Goal: Transaction & Acquisition: Purchase product/service

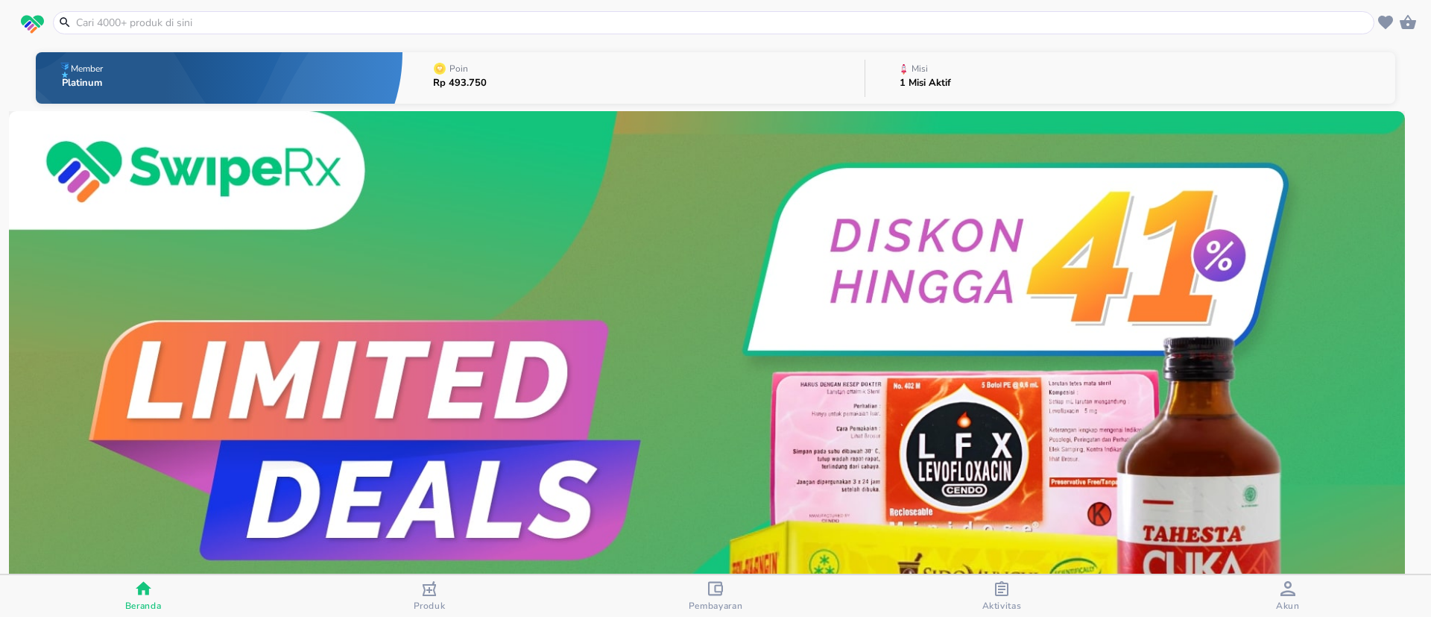
click at [430, 611] on button "Produk" at bounding box center [429, 596] width 286 height 42
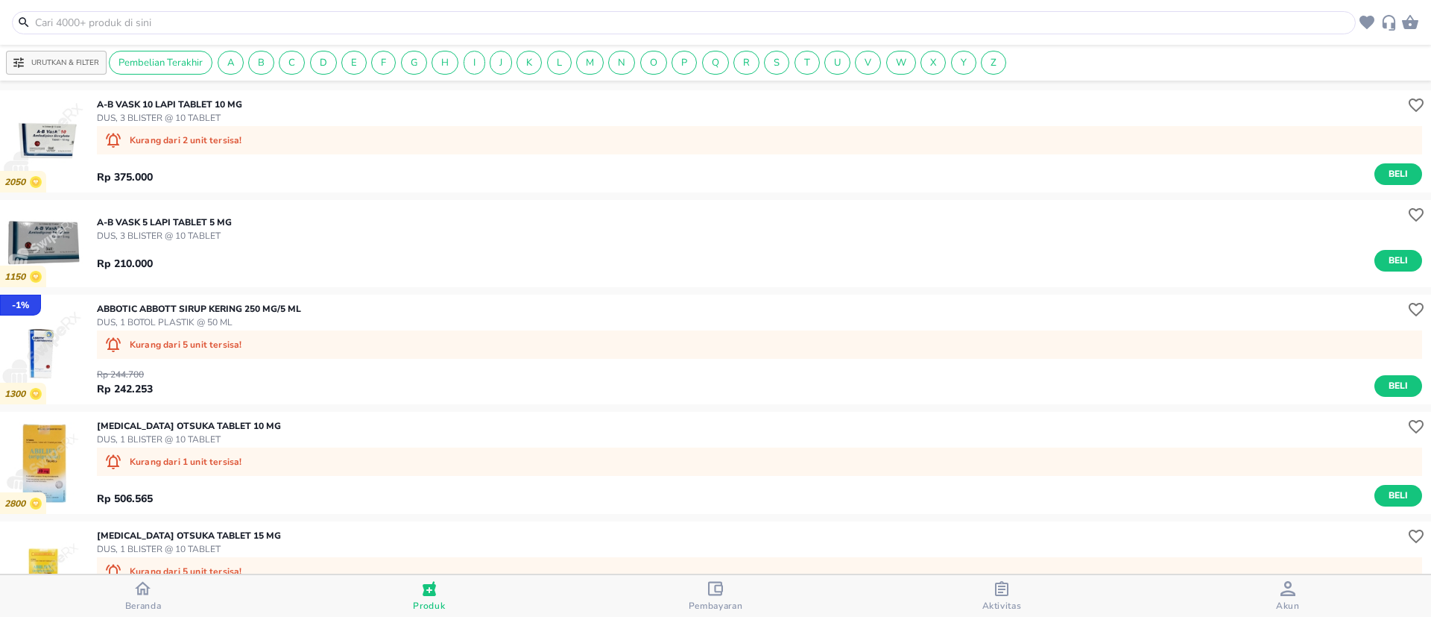
click at [456, 19] on input "text" at bounding box center [693, 23] width 1319 height 16
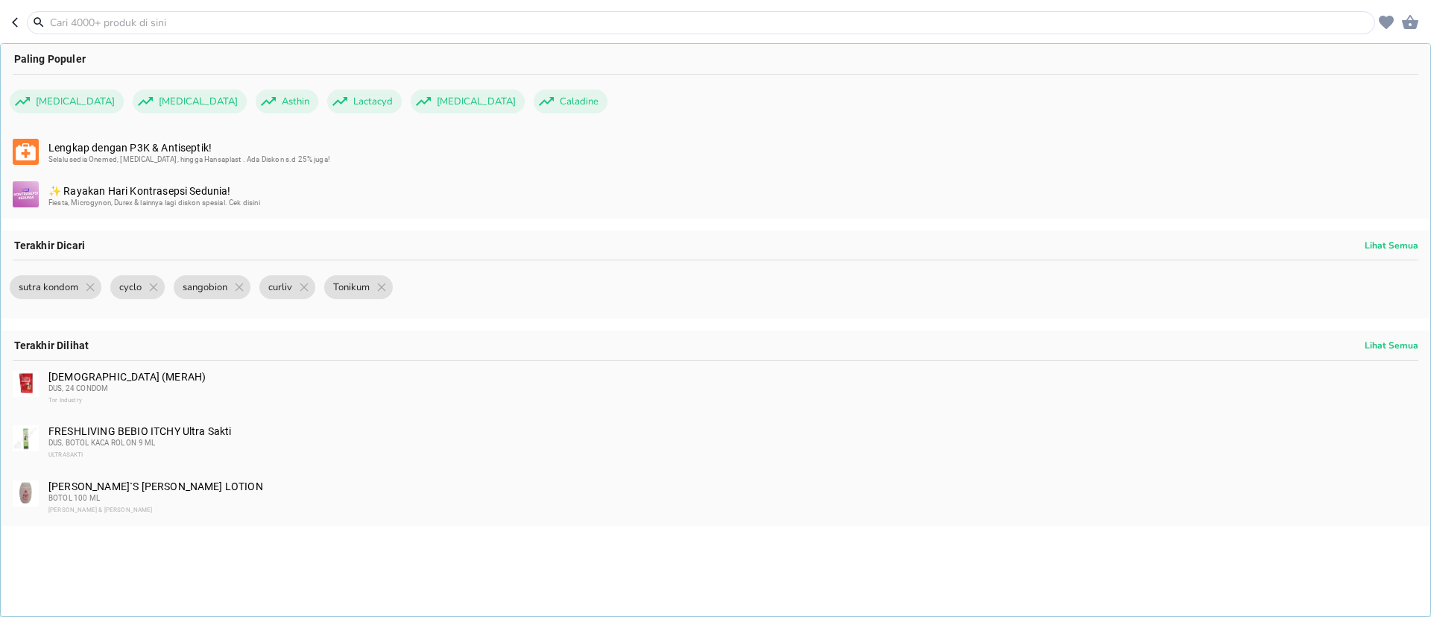
paste input "Redoxon Chewable Kids"
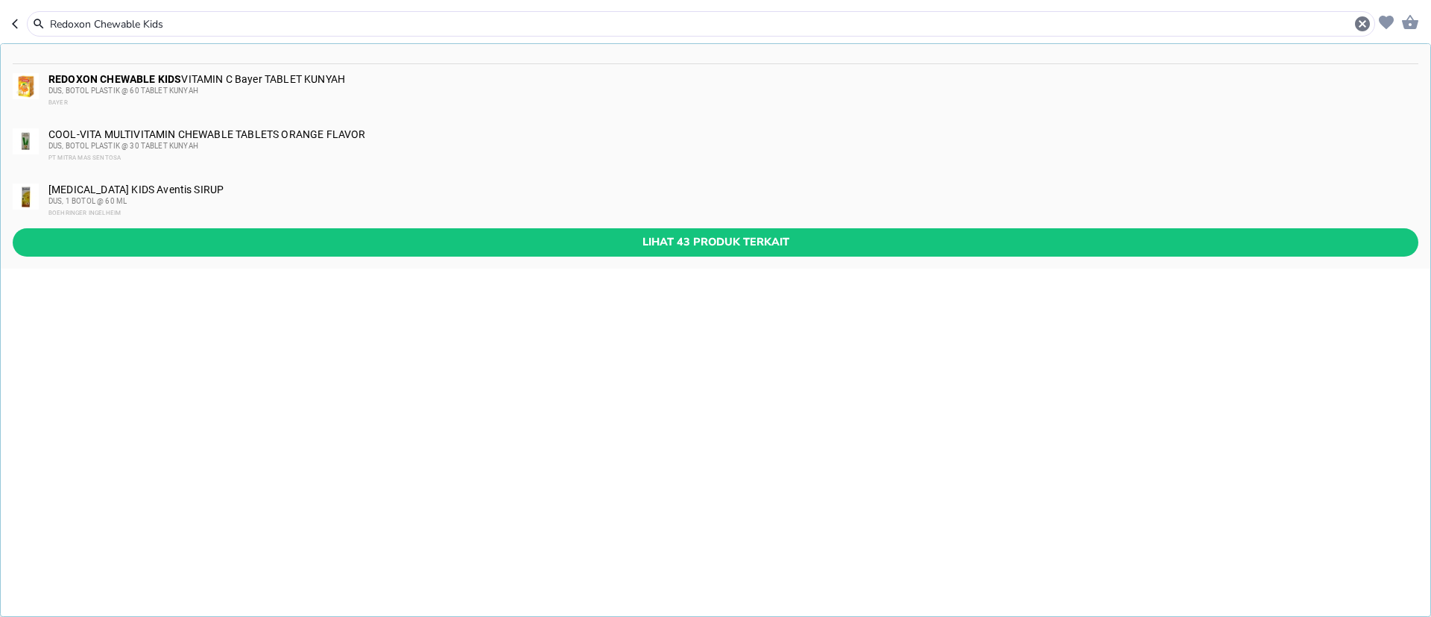
type input "Redoxon Chewable Kids"
click at [239, 69] on div "REDOXON CHEWABLE KIDS VITAMIN C Bayer TABLET KUNYAH DUS, BOTOL PLASTIK @ 60 TAB…" at bounding box center [716, 91] width 1430 height 55
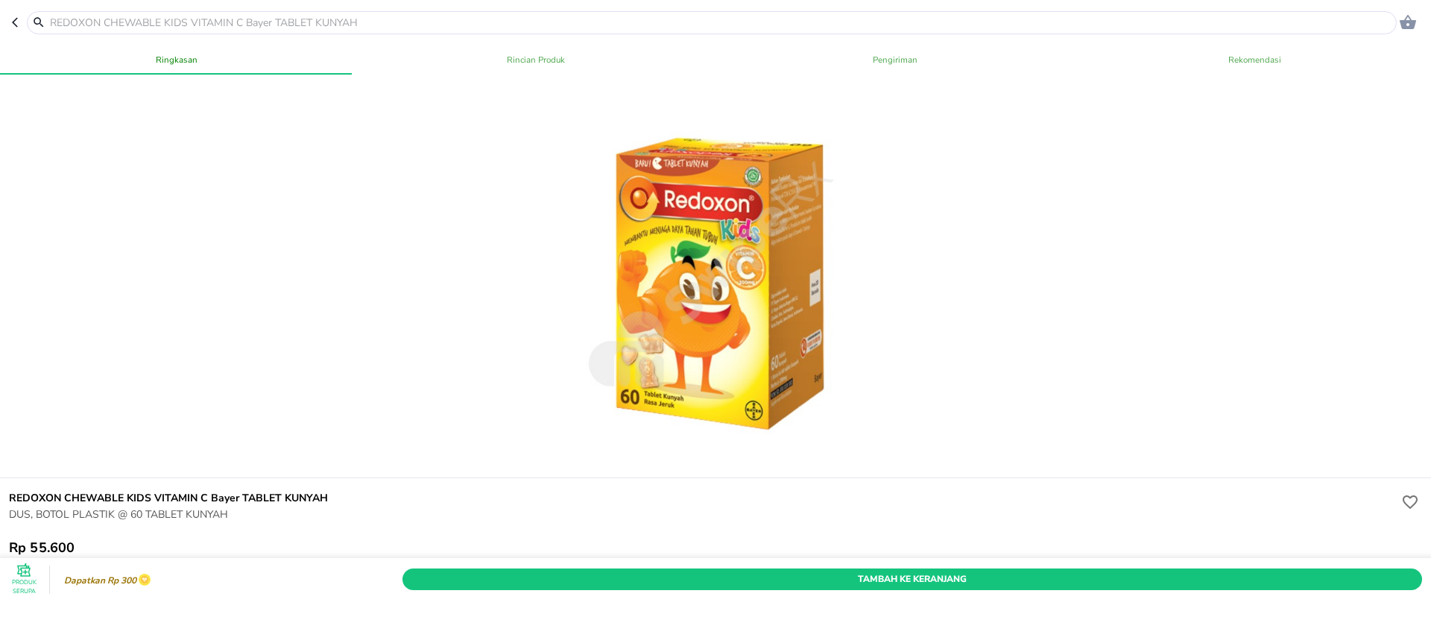
click at [517, 20] on input "text" at bounding box center [720, 23] width 1345 height 16
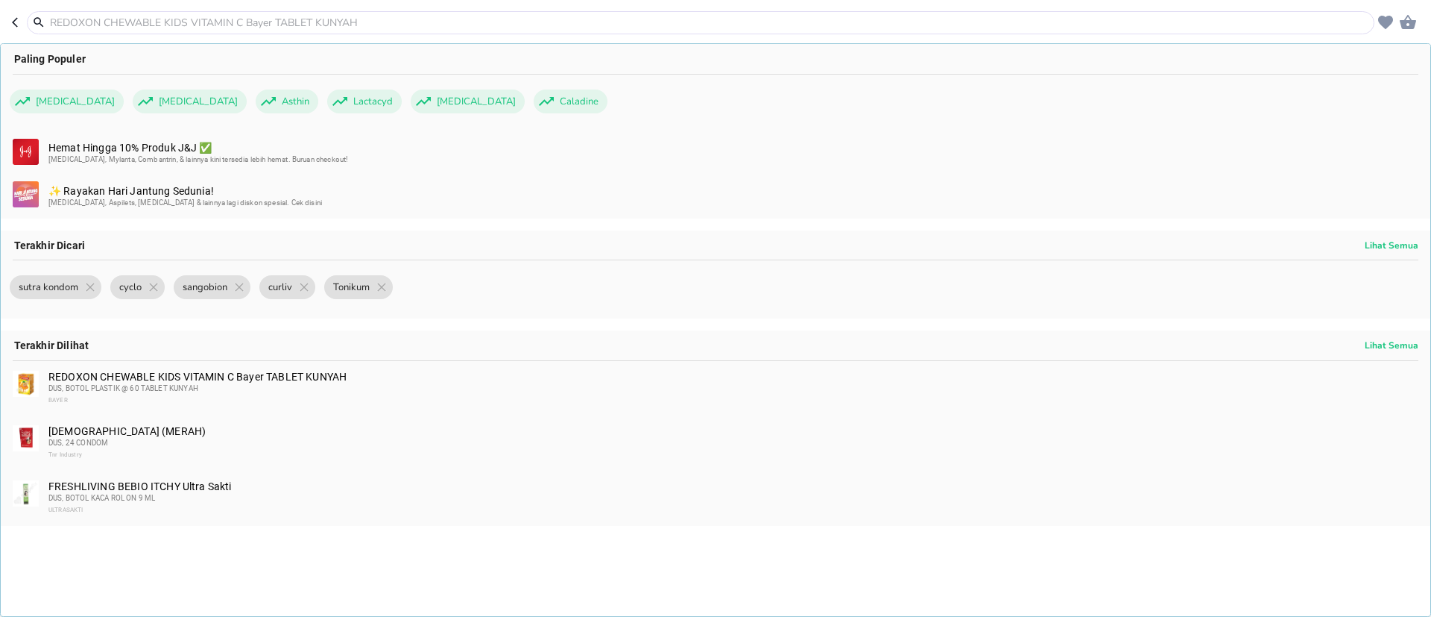
paste input "Scoots Emulsion Vita Orange 400 ml"
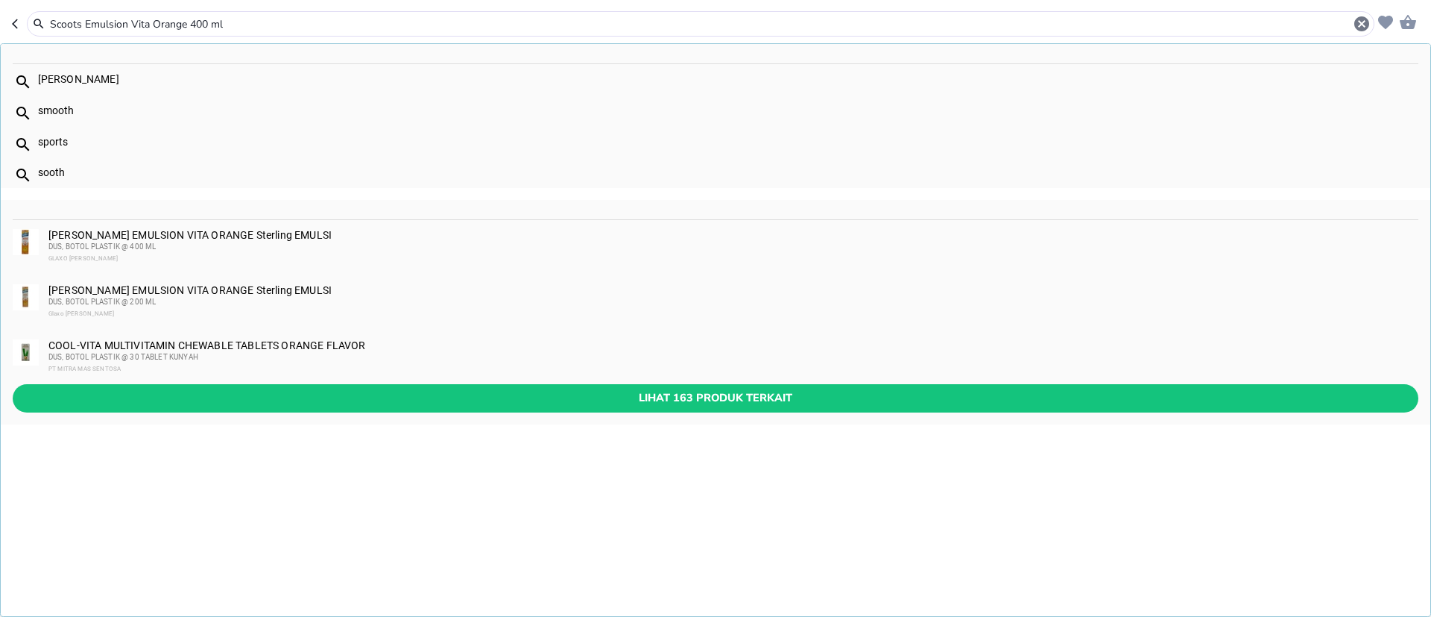
type input "Scoots Emulsion Vita Orange 400 ml"
click at [225, 238] on div "[PERSON_NAME] EMULSION VITA ORANGE Sterling EMULSI DUS, BOTOL PLASTIK @ 400 ML …" at bounding box center [732, 247] width 1369 height 36
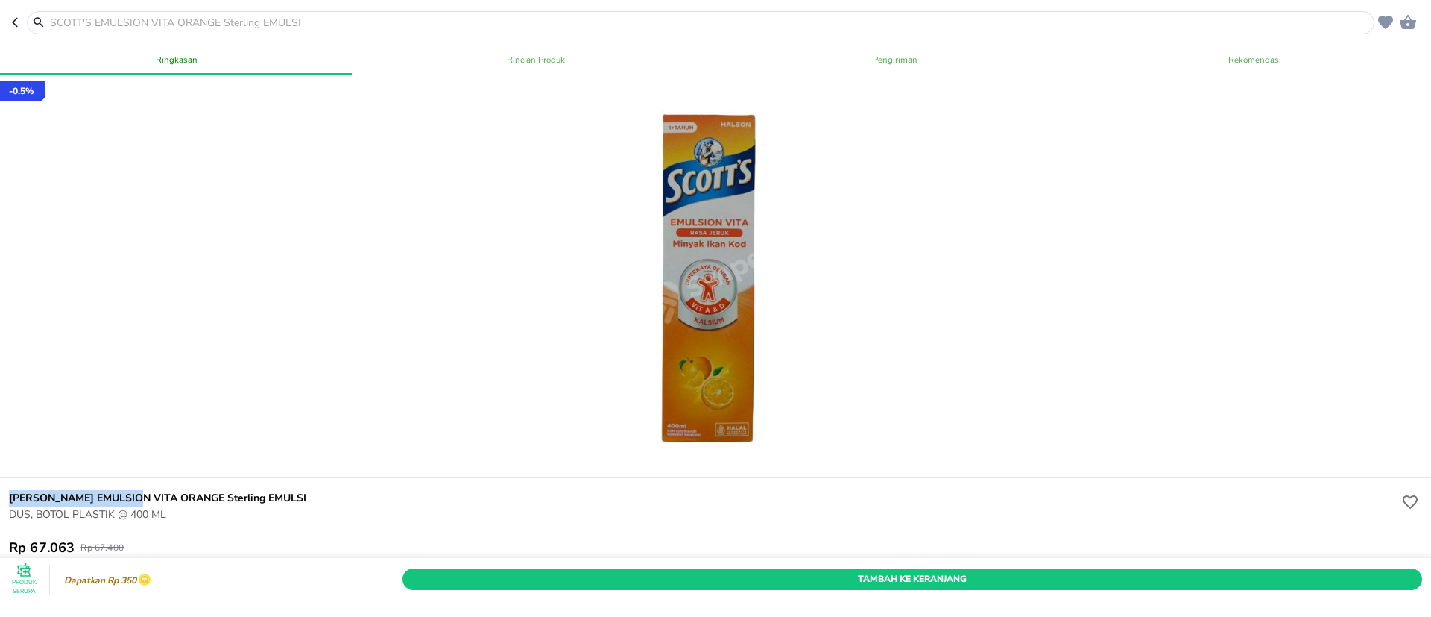
drag, startPoint x: 0, startPoint y: 491, endPoint x: 163, endPoint y: 467, distance: 164.2
click at [0, 491] on div "[PERSON_NAME] EMULSION VITA ORANGE Sterling EMULSI DUS, BOTOL PLASTIK @ 400 ML …" at bounding box center [715, 523] width 1437 height 90
click at [527, 16] on input "text" at bounding box center [709, 23] width 1323 height 16
paste input "[PERSON_NAME] EMULSION VITA"
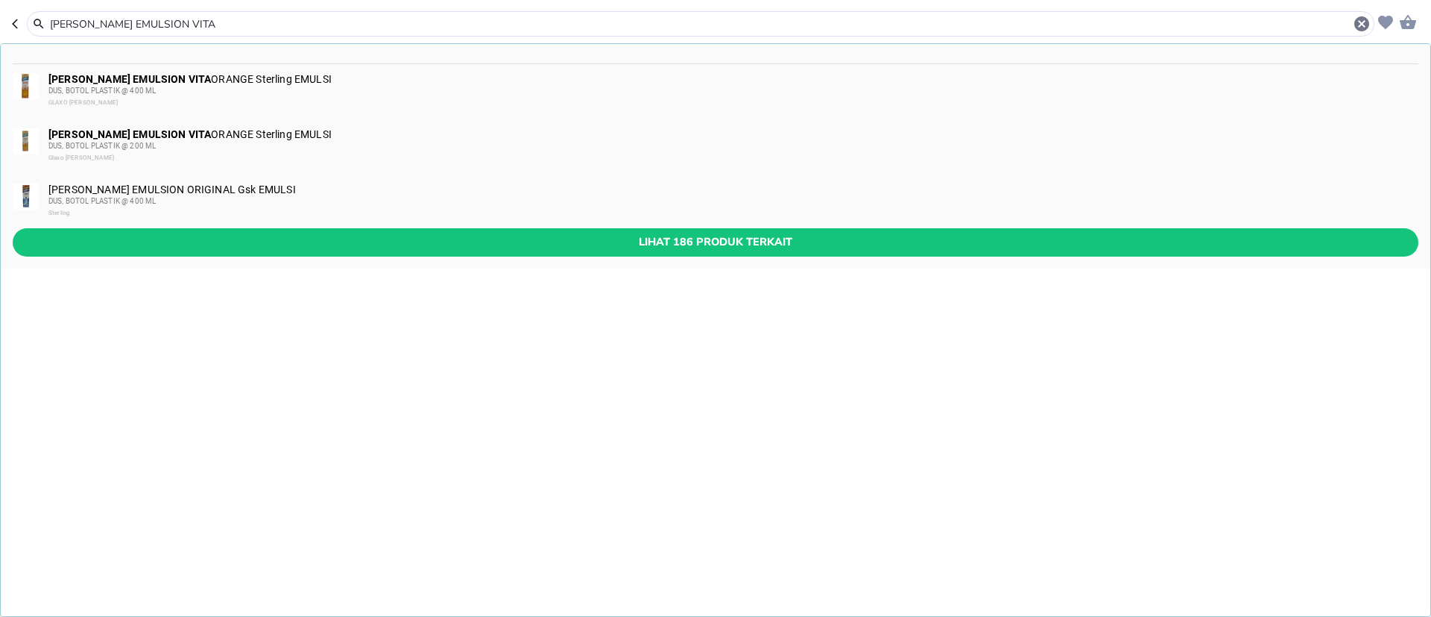
type input "[PERSON_NAME] EMULSION VITA"
click at [242, 189] on div "[PERSON_NAME] EMULSION ORIGINAL Gsk EMULSI DUS, BOTOL PLASTIK @ 400 ML Sterling" at bounding box center [732, 201] width 1369 height 36
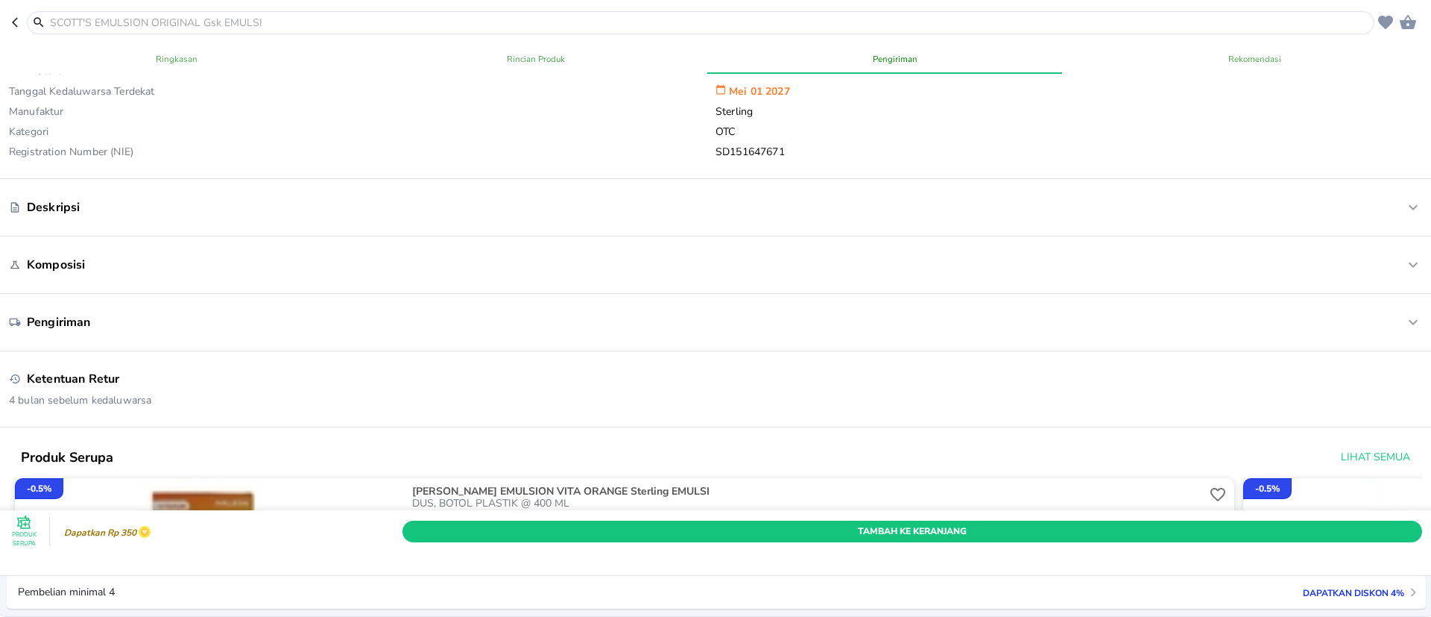
scroll to position [112, 0]
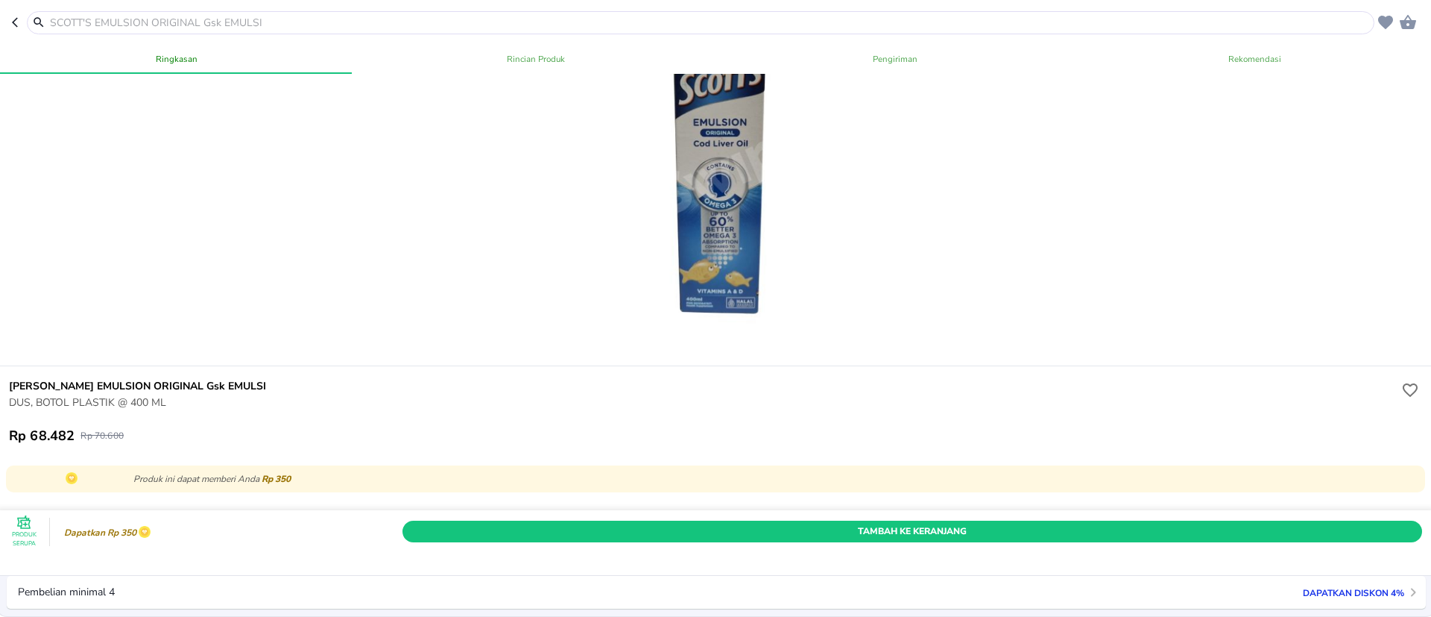
click at [586, 15] on input "text" at bounding box center [709, 23] width 1323 height 16
paste input "Curcuma Plus FRUIT & Veggie Rasa Orange"
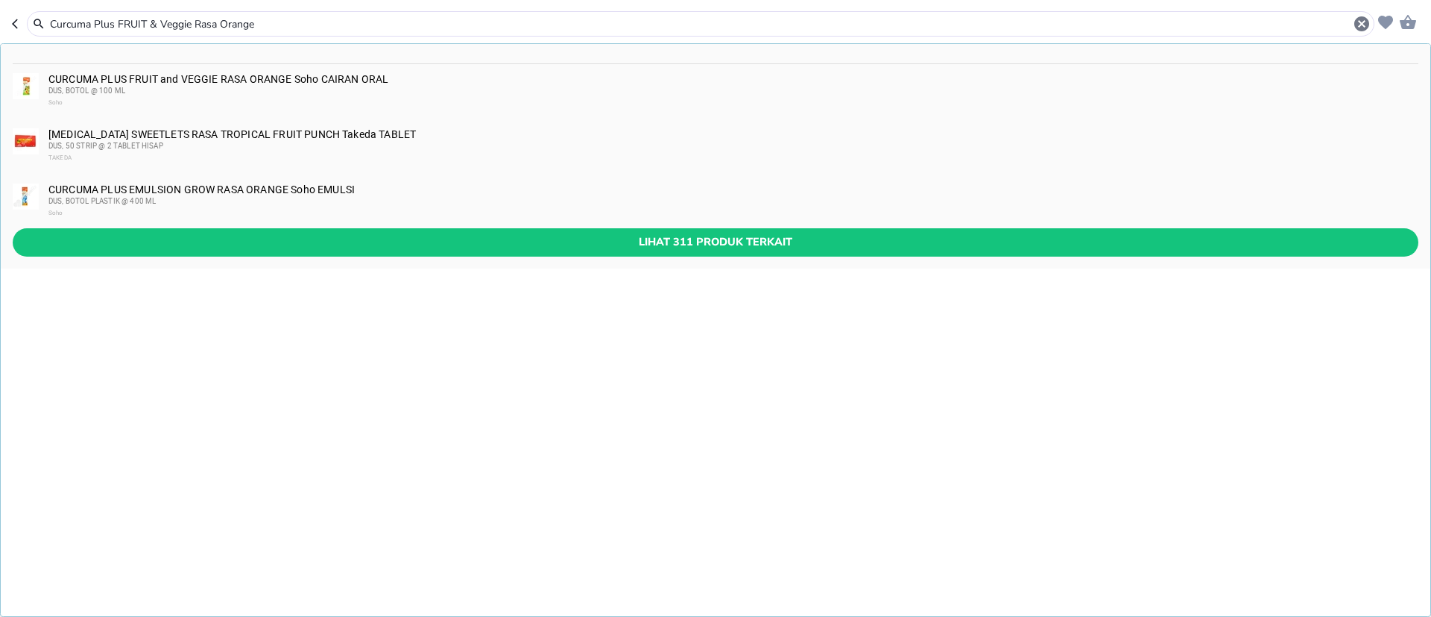
type input "Curcuma Plus FRUIT & Veggie Rasa Orange"
click at [239, 85] on div "DUS, BOTOL @ 100 ML" at bounding box center [732, 91] width 1369 height 12
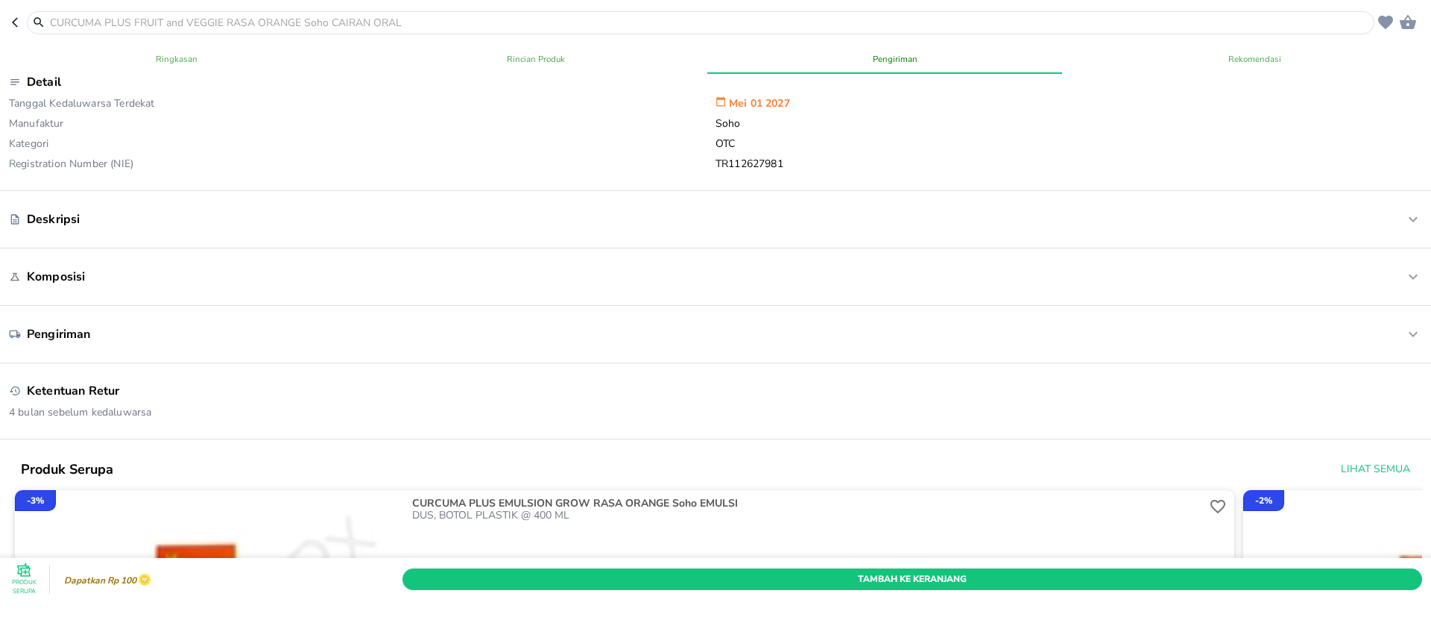
scroll to position [297, 0]
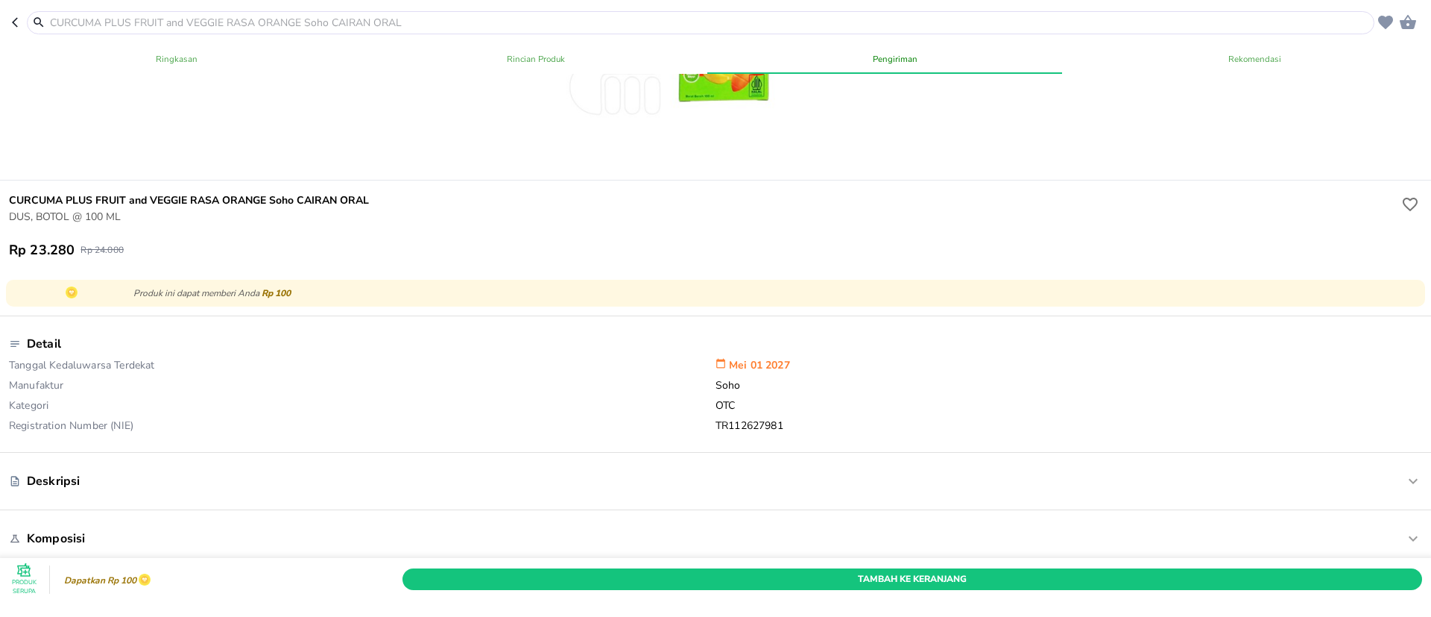
click at [314, 13] on div at bounding box center [701, 22] width 1348 height 23
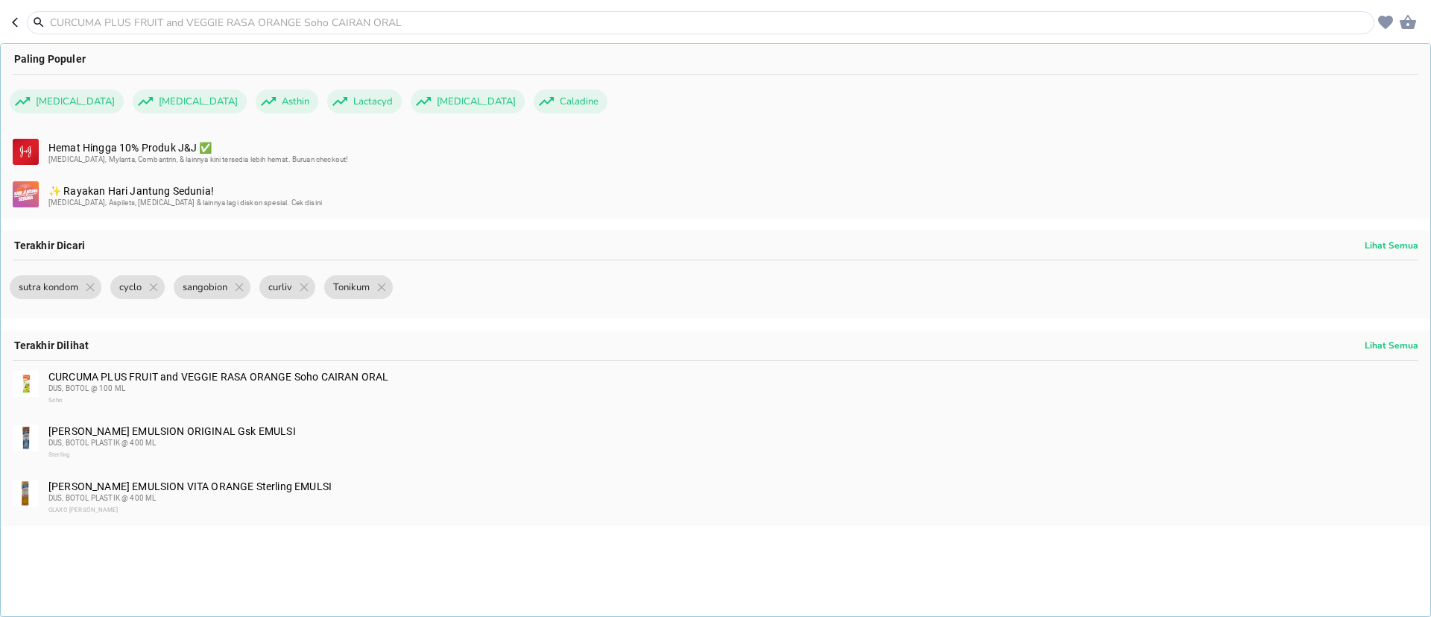
scroll to position [0, 0]
click at [321, 25] on input "text" at bounding box center [709, 23] width 1323 height 16
paste input "Baycuten-N"
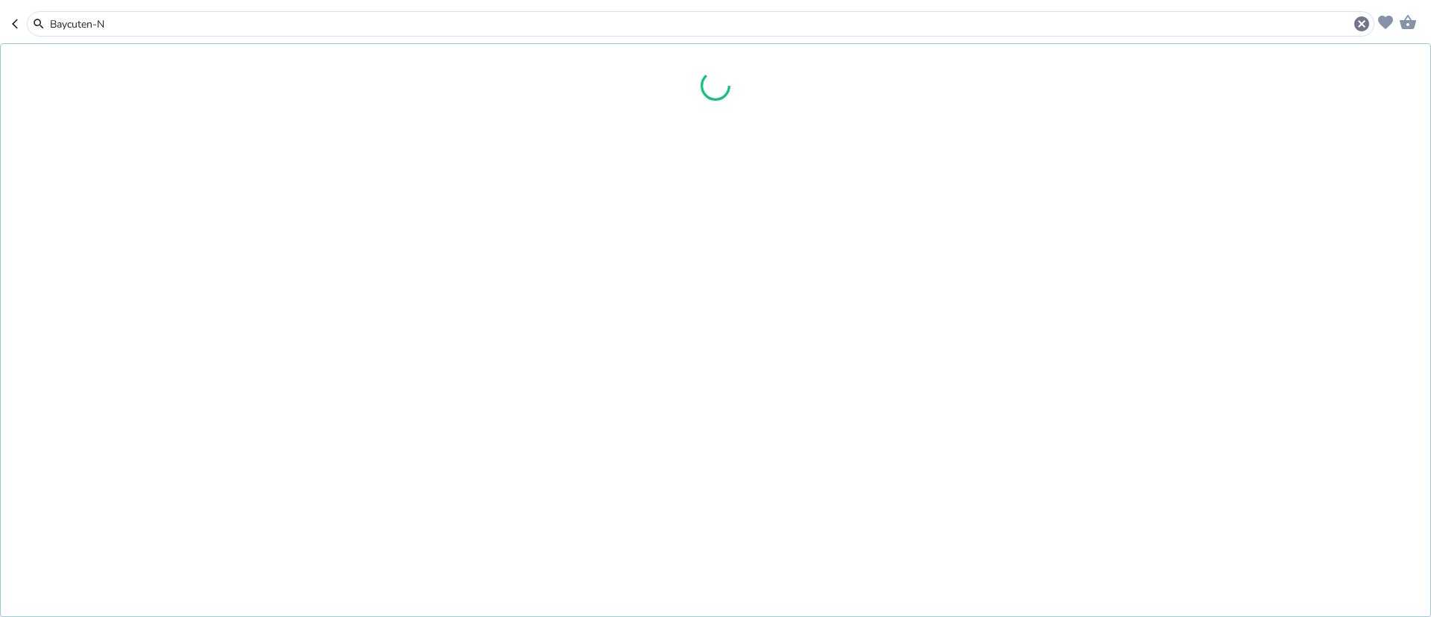
click at [101, 25] on input "Baycuten-N" at bounding box center [700, 24] width 1305 height 16
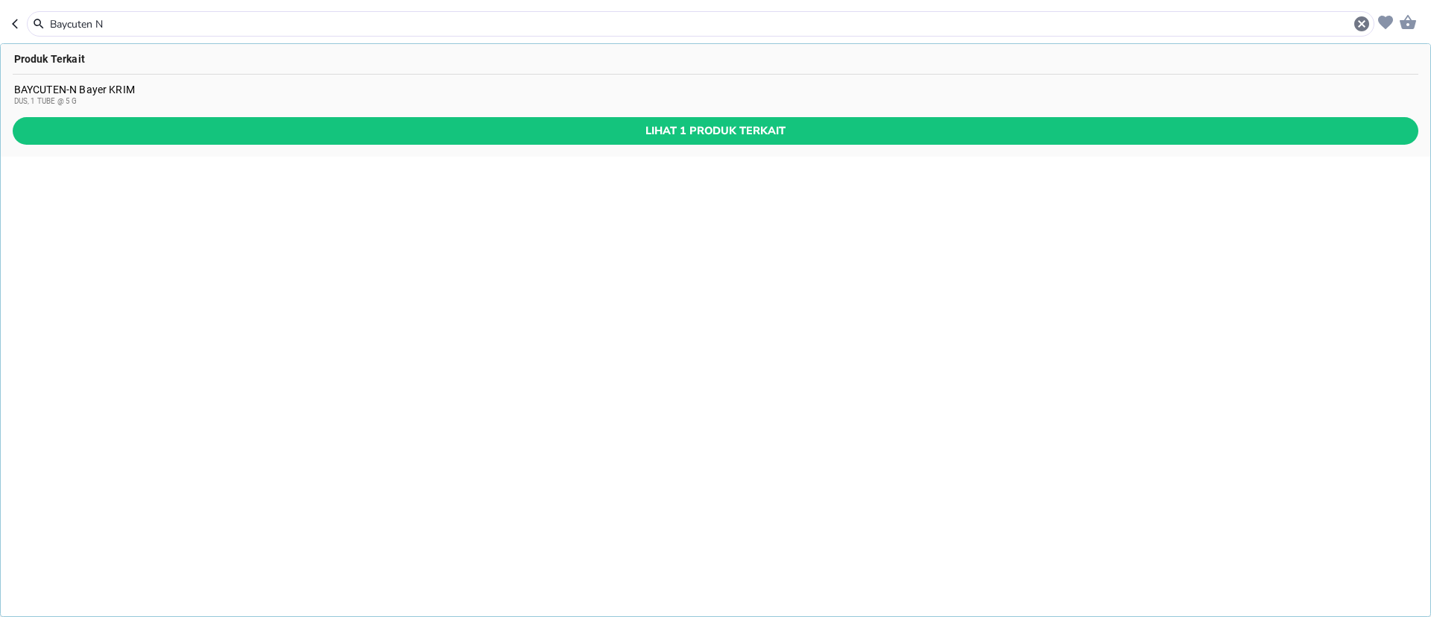
type input "Baycuten N"
click at [126, 86] on div "BAYCUTEN-N Bayer KRIM DUS, 1 TUBE @ 5 G" at bounding box center [716, 95] width 1404 height 24
